Goal: Information Seeking & Learning: Learn about a topic

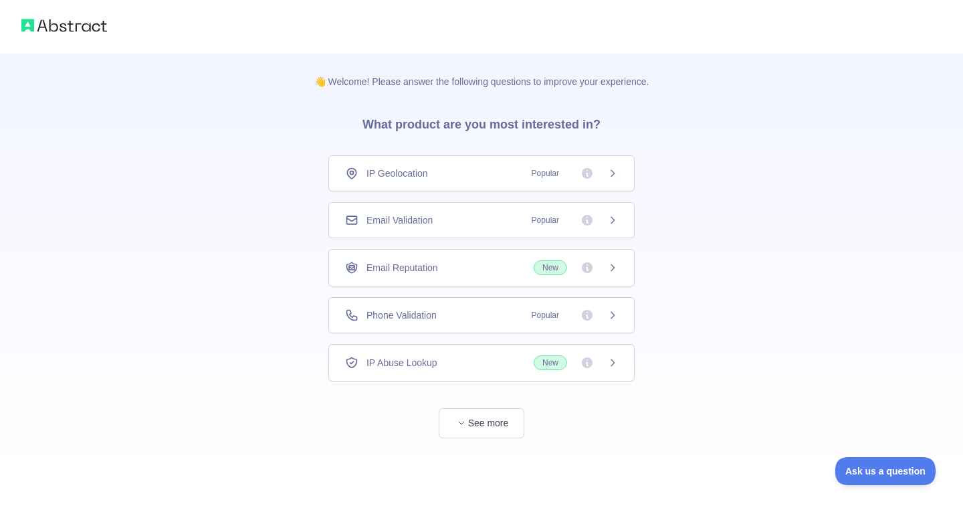
click at [614, 220] on icon at bounding box center [612, 220] width 3 height 6
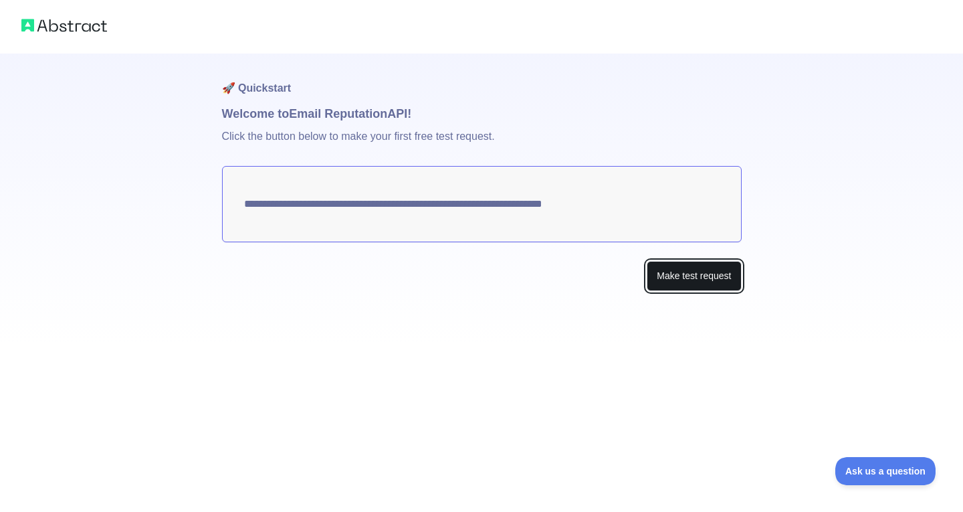
click at [690, 276] on button "Make test request" at bounding box center [694, 276] width 94 height 30
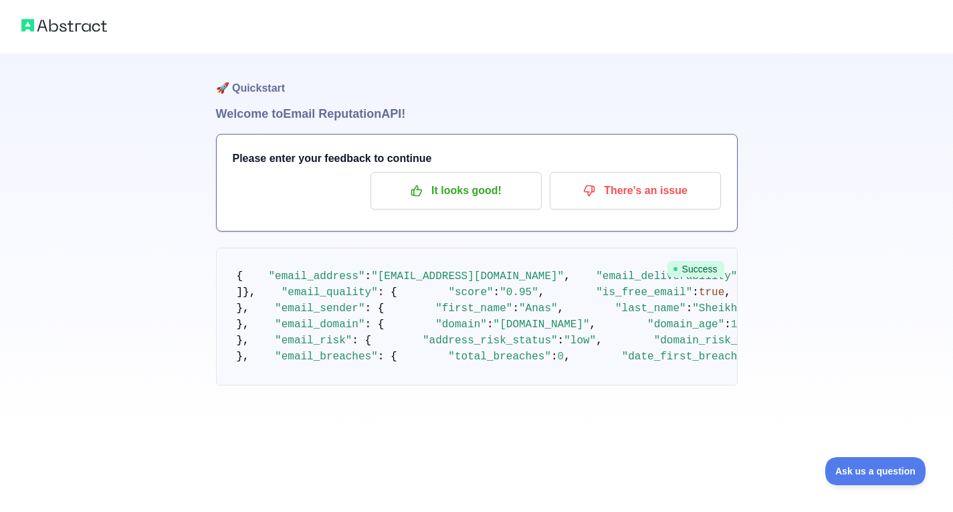
click at [54, 27] on img at bounding box center [64, 25] width 86 height 19
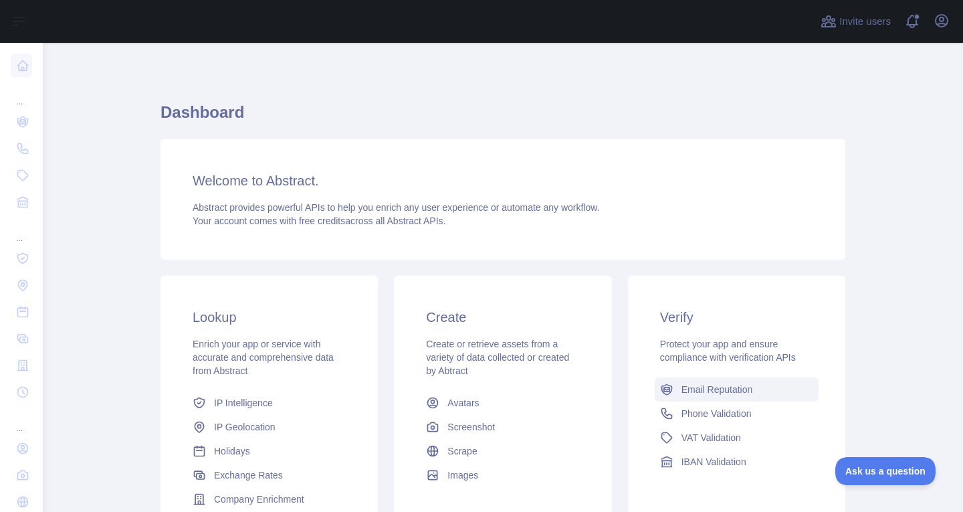
click at [716, 387] on span "Email Reputation" at bounding box center [718, 389] width 72 height 13
